Goal: Navigation & Orientation: Understand site structure

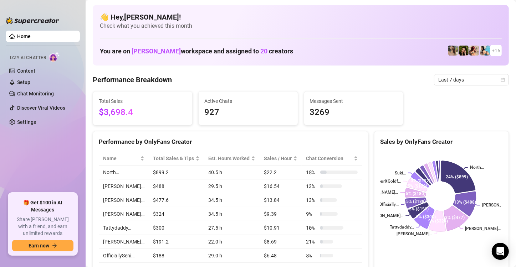
scroll to position [36, 0]
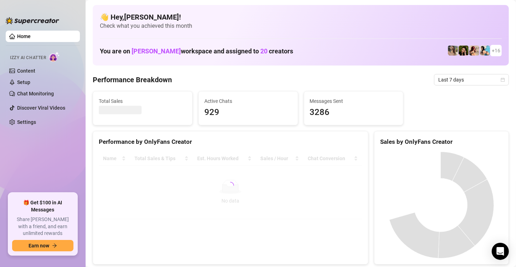
click at [34, 146] on ul "Home Izzy AI Chatter Content Setup Chat Monitoring Discover Viral Videos Settin…" at bounding box center [43, 109] width 74 height 163
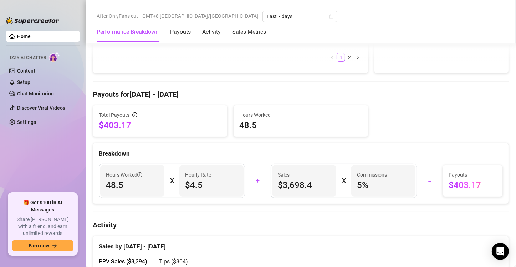
scroll to position [392, 0]
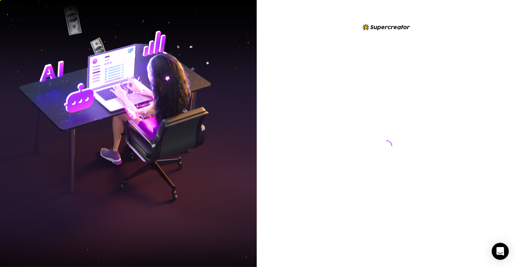
click at [37, 95] on img at bounding box center [128, 134] width 257 height 322
click at [67, 78] on img at bounding box center [128, 134] width 257 height 322
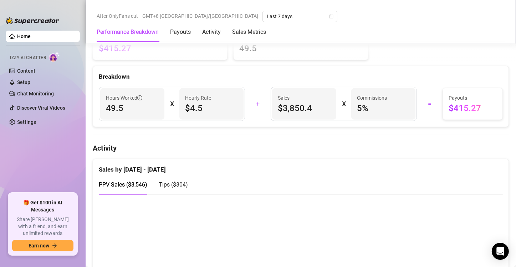
scroll to position [357, 0]
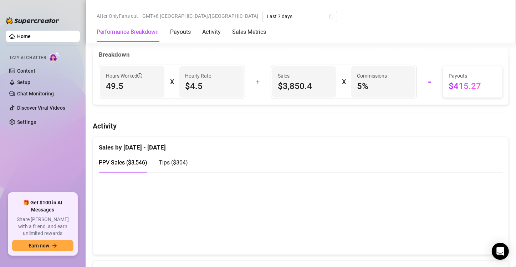
click at [474, 234] on canvas at bounding box center [298, 213] width 398 height 71
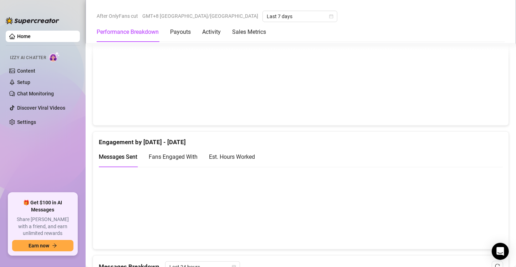
scroll to position [464, 0]
